Goal: Complete application form

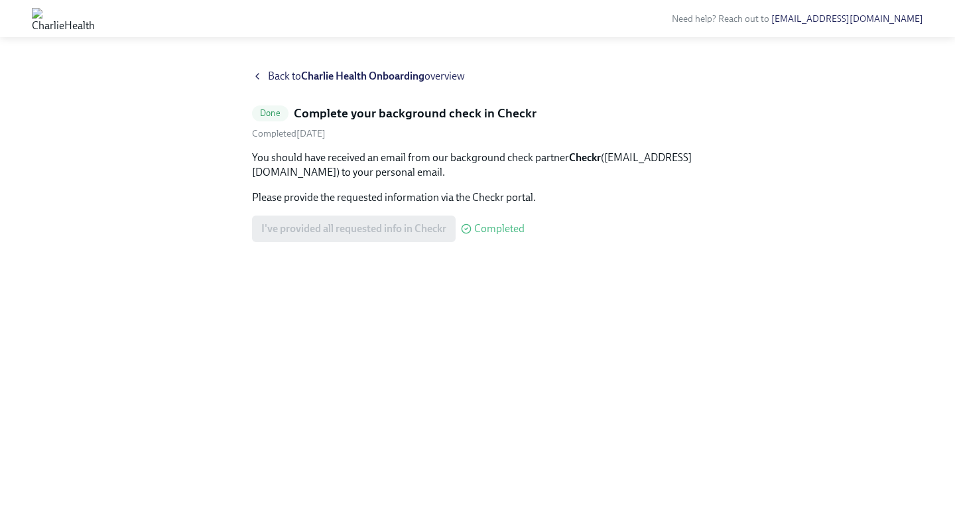
click at [290, 72] on span "Back to Charlie Health Onboarding overview" at bounding box center [366, 76] width 197 height 15
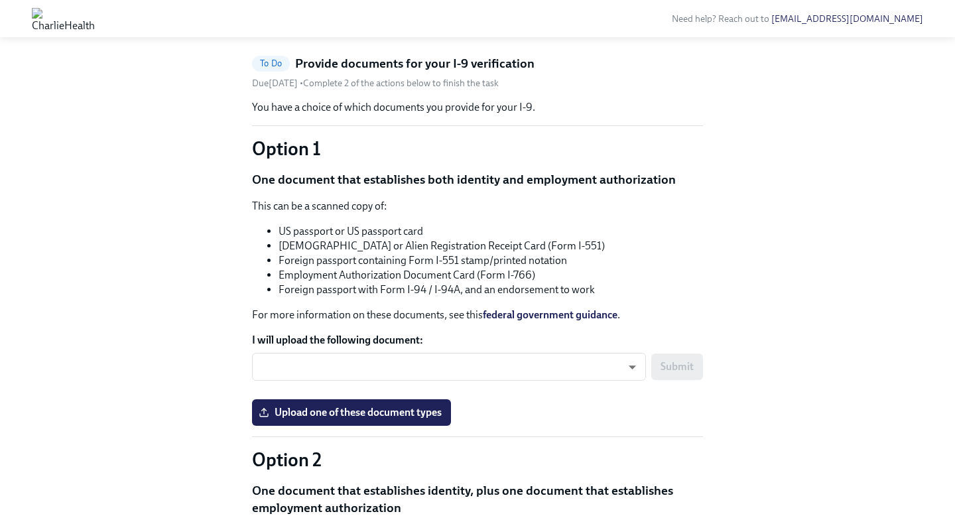
scroll to position [690, 0]
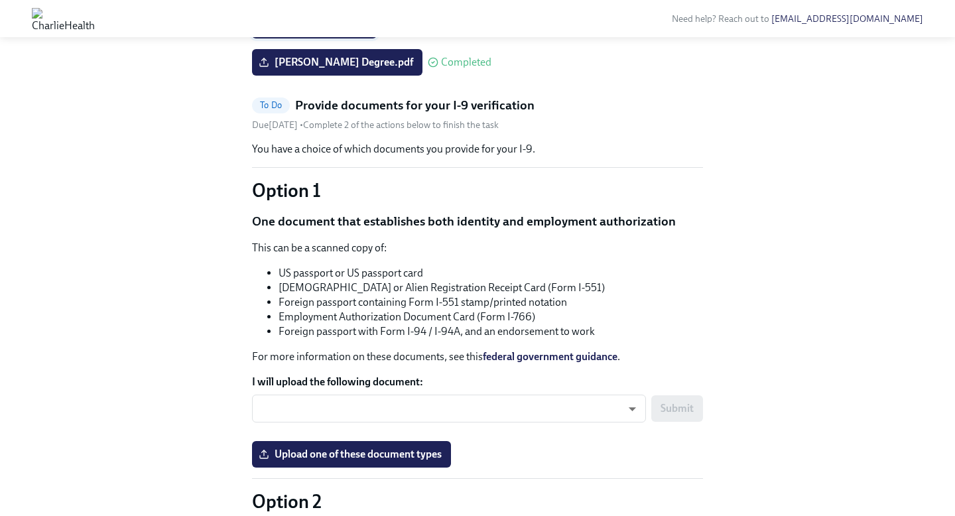
click at [332, 32] on span "Upload your resume" at bounding box center [314, 25] width 106 height 13
click at [0, 0] on input "Upload your resume" at bounding box center [0, 0] width 0 height 0
click at [326, 32] on span "Upload your resume" at bounding box center [314, 25] width 106 height 13
click at [0, 0] on input "Upload your resume" at bounding box center [0, 0] width 0 height 0
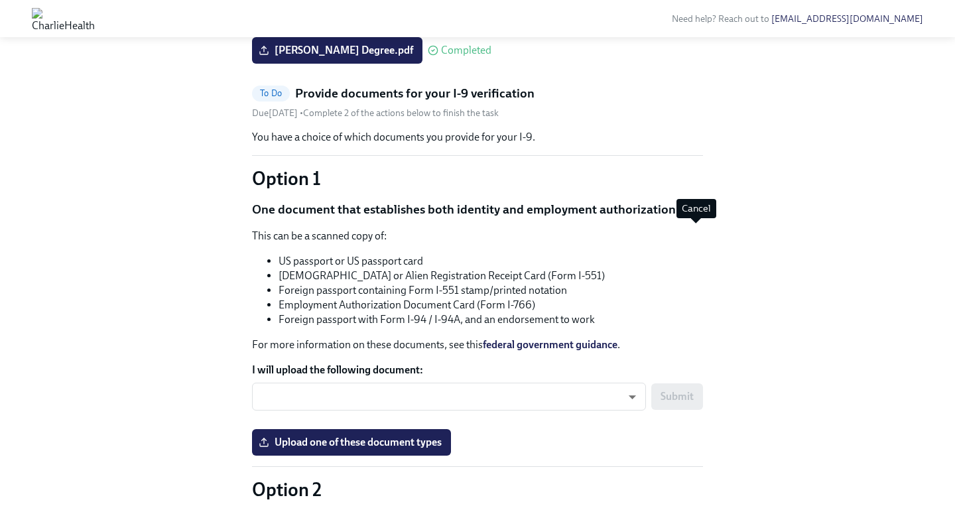
click at [691, 26] on icon "button" at bounding box center [695, 19] width 13 height 13
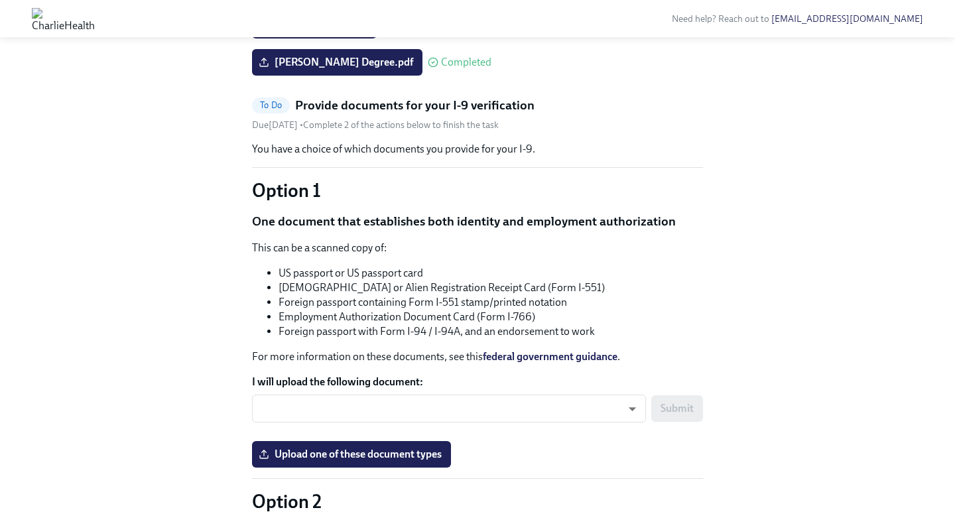
click at [441, 68] on span "Completed" at bounding box center [466, 62] width 50 height 11
click at [329, 32] on span "Upload your resume" at bounding box center [314, 25] width 106 height 13
click at [0, 0] on input "Upload your resume" at bounding box center [0, 0] width 0 height 0
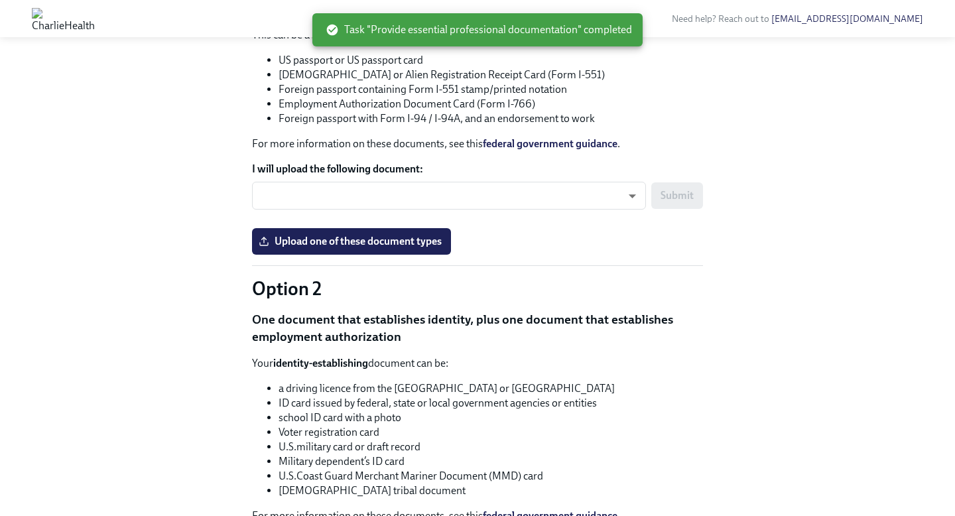
scroll to position [743, 0]
